Goal: Information Seeking & Learning: Learn about a topic

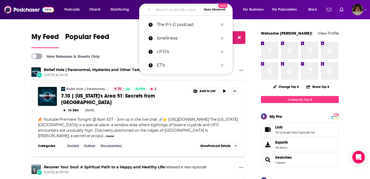
click at [173, 9] on input "Search podcasts, credits, & more..." at bounding box center [178, 9] width 48 height 8
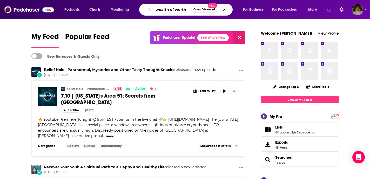
type input "wealth of worth"
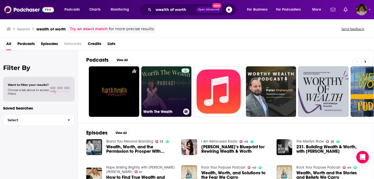
click at [160, 90] on link "Worth The Wealth" at bounding box center [166, 91] width 50 height 50
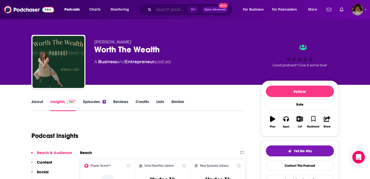
click at [168, 11] on input "Search podcasts, credits, & more..." at bounding box center [171, 9] width 35 height 8
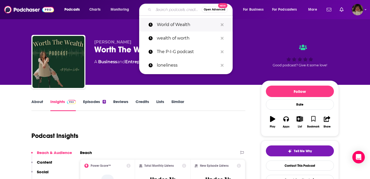
click at [176, 24] on p "World of Wealth" at bounding box center [187, 25] width 61 height 14
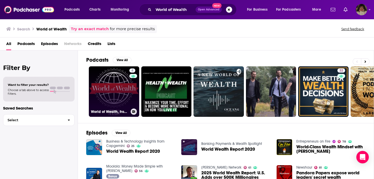
click at [116, 88] on link "4 World of Wealth, from [PERSON_NAME]: wealth management and luxury lifestyle" at bounding box center [114, 91] width 50 height 50
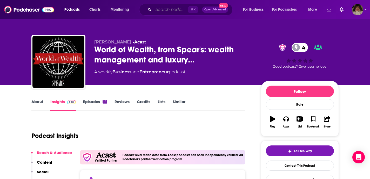
click at [163, 9] on input "Search podcasts, credits, & more..." at bounding box center [171, 9] width 35 height 8
click at [119, 27] on div "[PERSON_NAME] • Acast World of Wealth, from [PERSON_NAME]: wealth management an…" at bounding box center [185, 42] width 333 height 85
click at [38, 100] on link "About" at bounding box center [37, 105] width 12 height 12
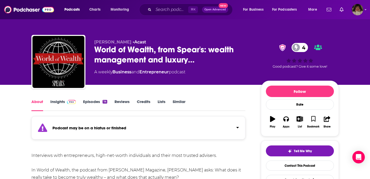
click at [36, 103] on link "About" at bounding box center [37, 105] width 12 height 12
click at [58, 100] on link "Insights" at bounding box center [63, 105] width 26 height 12
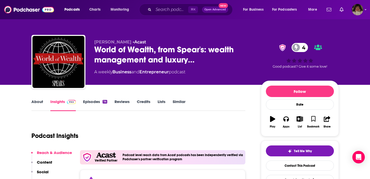
click at [95, 101] on link "Episodes 14" at bounding box center [95, 105] width 24 height 12
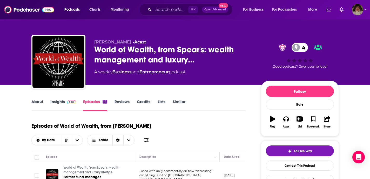
click at [123, 101] on link "Reviews" at bounding box center [122, 105] width 15 height 12
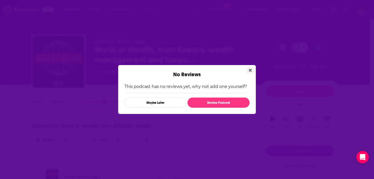
click at [250, 70] on icon "Close" at bounding box center [250, 70] width 3 height 3
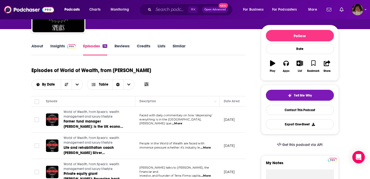
scroll to position [56, 0]
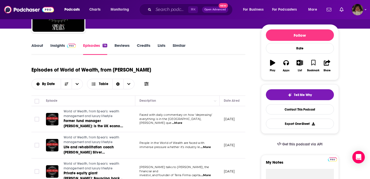
click at [145, 47] on link "Credits" at bounding box center [144, 49] width 14 height 12
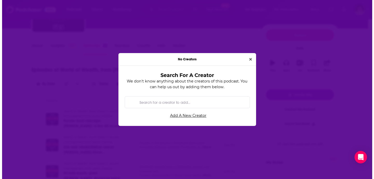
scroll to position [0, 0]
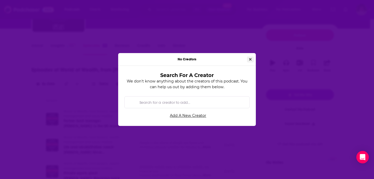
click at [251, 59] on icon "Close" at bounding box center [250, 59] width 3 height 4
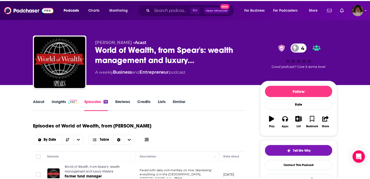
scroll to position [56, 0]
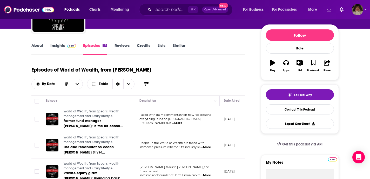
click at [162, 45] on link "Lists" at bounding box center [162, 49] width 8 height 12
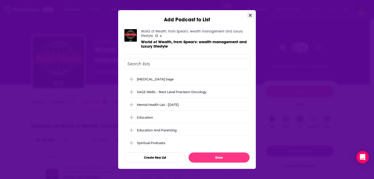
click at [251, 15] on icon "Close" at bounding box center [250, 15] width 3 height 3
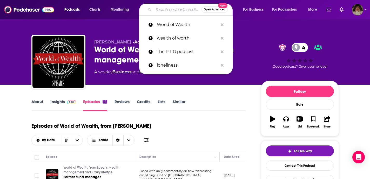
click at [165, 12] on input "Search podcasts, credits, & more..." at bounding box center [178, 9] width 48 height 8
click at [171, 40] on p "wealth of worth" at bounding box center [187, 38] width 61 height 14
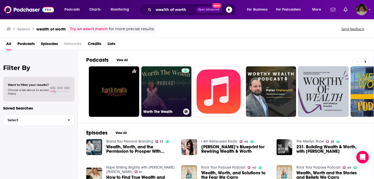
click at [161, 94] on link "Worth The Wealth" at bounding box center [166, 91] width 50 height 50
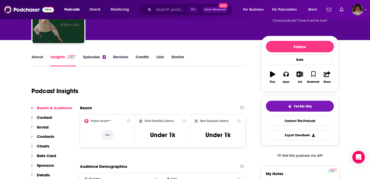
scroll to position [45, 0]
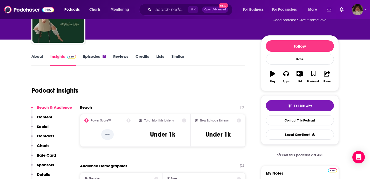
click at [93, 54] on link "Episodes 6" at bounding box center [94, 60] width 23 height 12
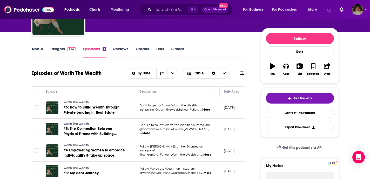
scroll to position [54, 0]
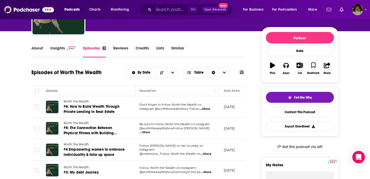
click at [36, 47] on link "About" at bounding box center [37, 51] width 12 height 12
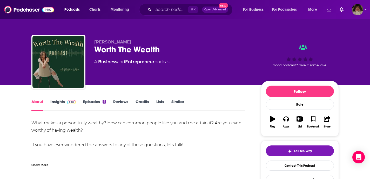
click at [38, 100] on link "About" at bounding box center [37, 105] width 12 height 12
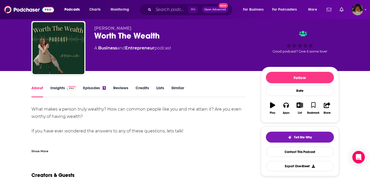
scroll to position [16, 0]
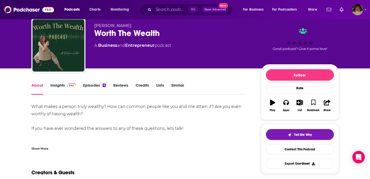
click at [58, 84] on link "Insights" at bounding box center [63, 89] width 26 height 12
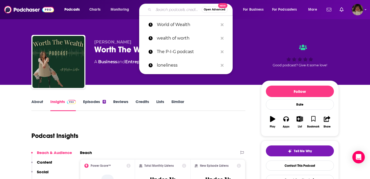
click at [161, 11] on input "Search podcasts, credits, & more..." at bounding box center [178, 9] width 48 height 8
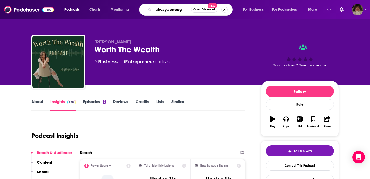
type input "always enough"
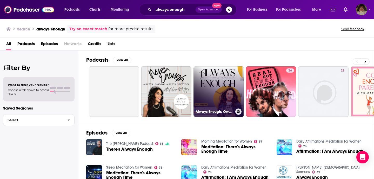
click at [225, 87] on link "Always Enough: Own Your Worth. Build Your Wealth" at bounding box center [219, 91] width 50 height 50
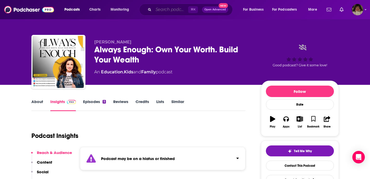
click at [161, 10] on input "Search podcasts, credits, & more..." at bounding box center [171, 9] width 35 height 8
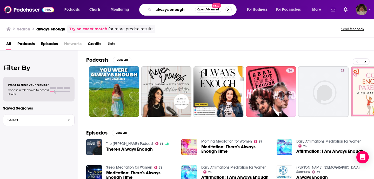
drag, startPoint x: 184, startPoint y: 10, endPoint x: 156, endPoint y: 9, distance: 27.6
click at [156, 9] on input "always enough" at bounding box center [175, 9] width 42 height 8
type input "w"
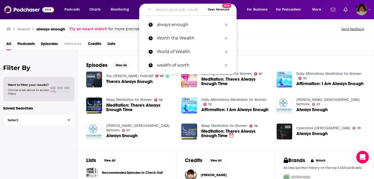
scroll to position [68, 0]
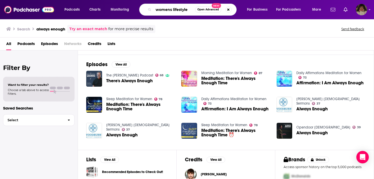
type input "womens lifestyle"
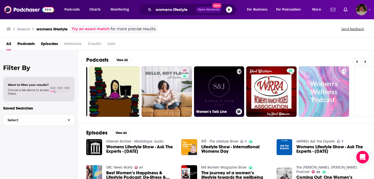
scroll to position [0, 189]
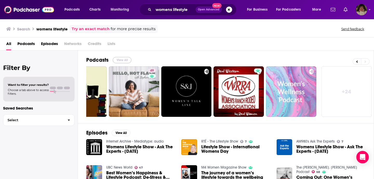
click at [122, 60] on button "View All" at bounding box center [122, 60] width 19 height 6
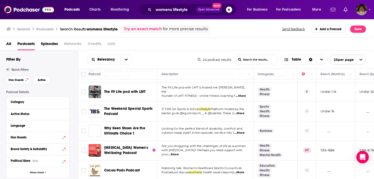
scroll to position [425, 0]
